Goal: Check status: Check status

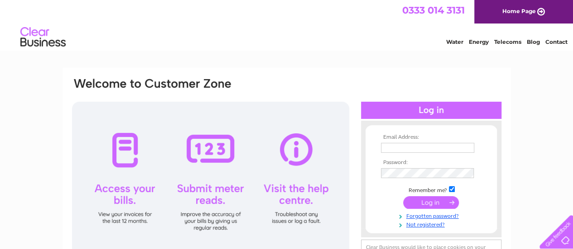
type input "[EMAIL_ADDRESS][DOMAIN_NAME]"
click at [426, 202] on input "submit" at bounding box center [431, 202] width 56 height 13
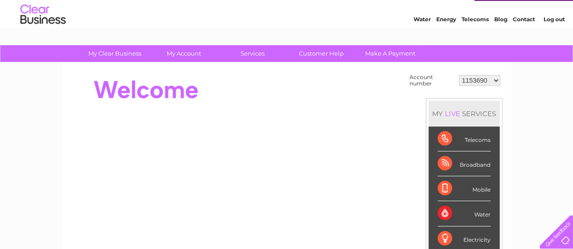
scroll to position [24, 0]
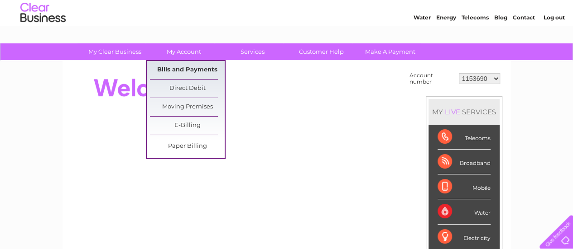
click at [183, 69] on link "Bills and Payments" at bounding box center [187, 70] width 75 height 18
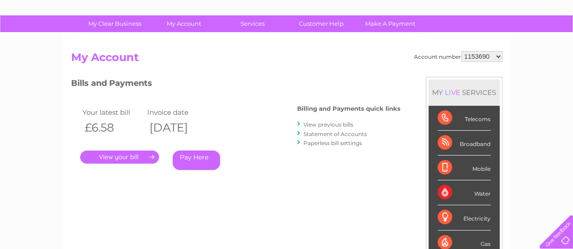
scroll to position [54, 0]
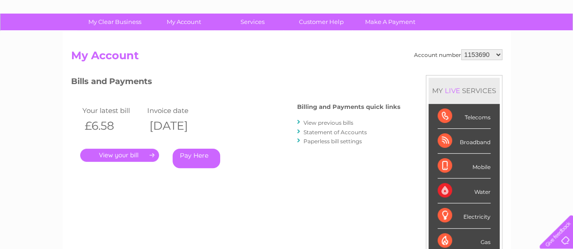
click at [105, 153] on link "." at bounding box center [119, 155] width 79 height 13
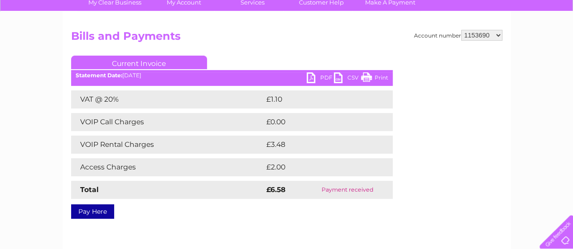
scroll to position [72, 0]
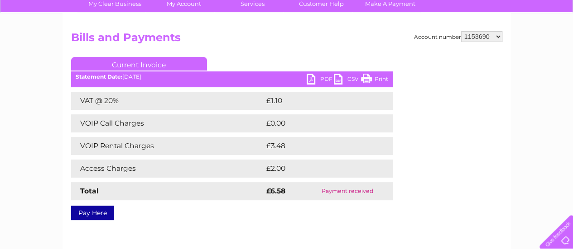
click at [325, 79] on link "PDF" at bounding box center [320, 80] width 27 height 13
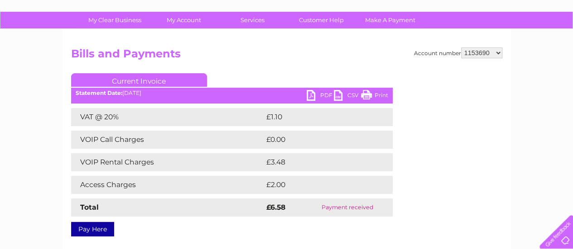
scroll to position [57, 0]
